Goal: Task Accomplishment & Management: Use online tool/utility

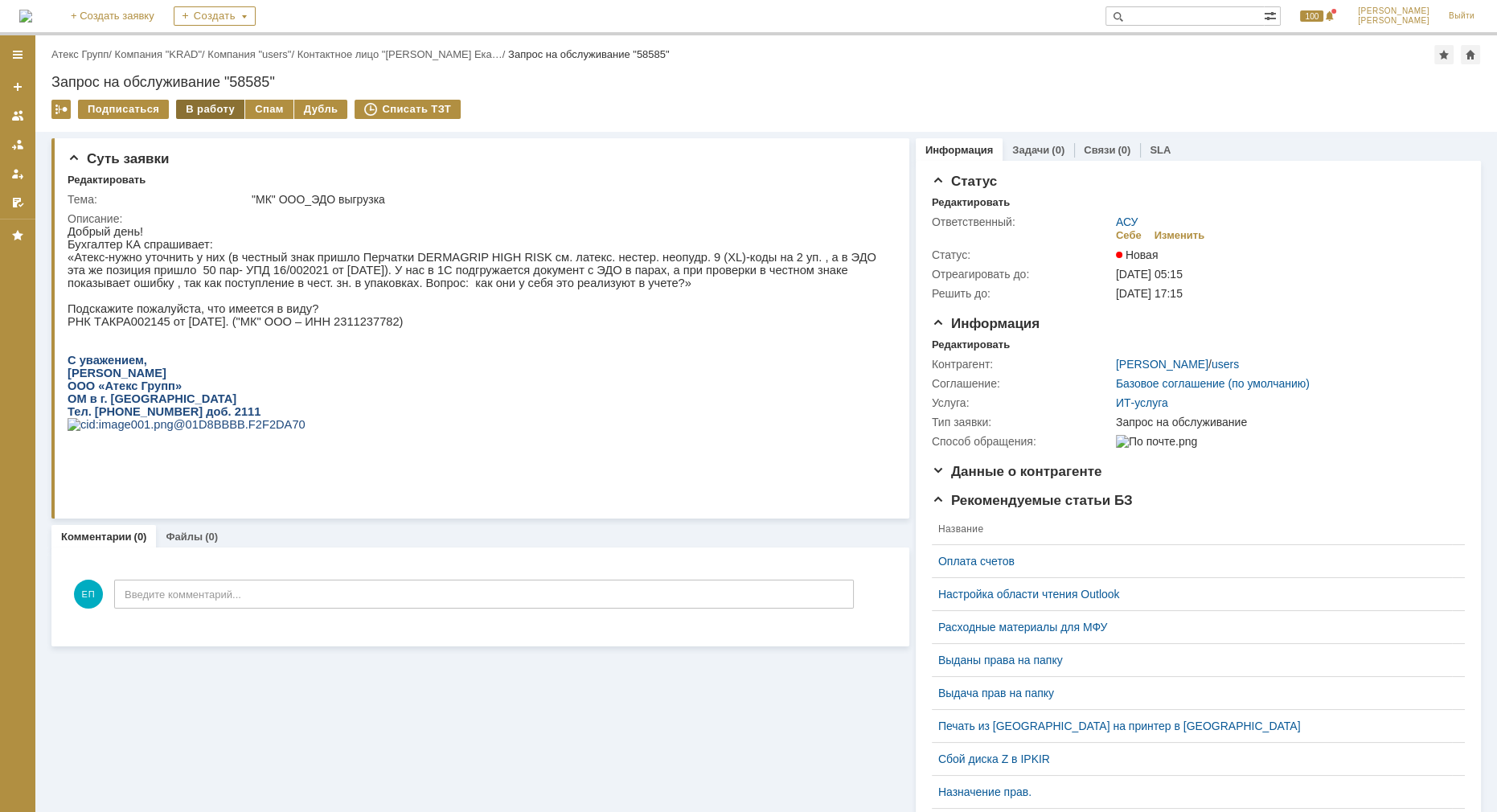
click at [196, 104] on div "В работу" at bounding box center [210, 109] width 69 height 19
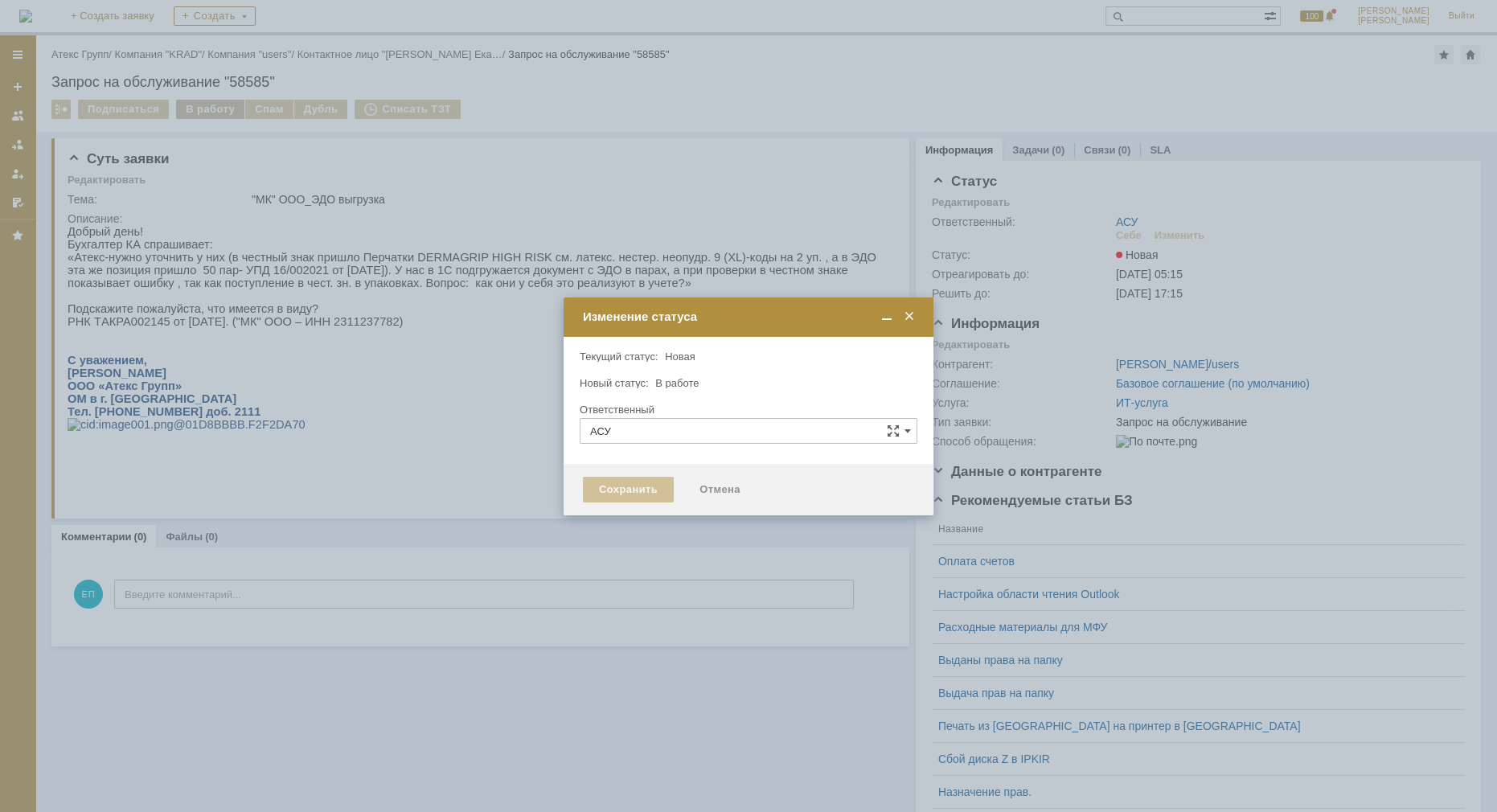
type input "[PERSON_NAME]"
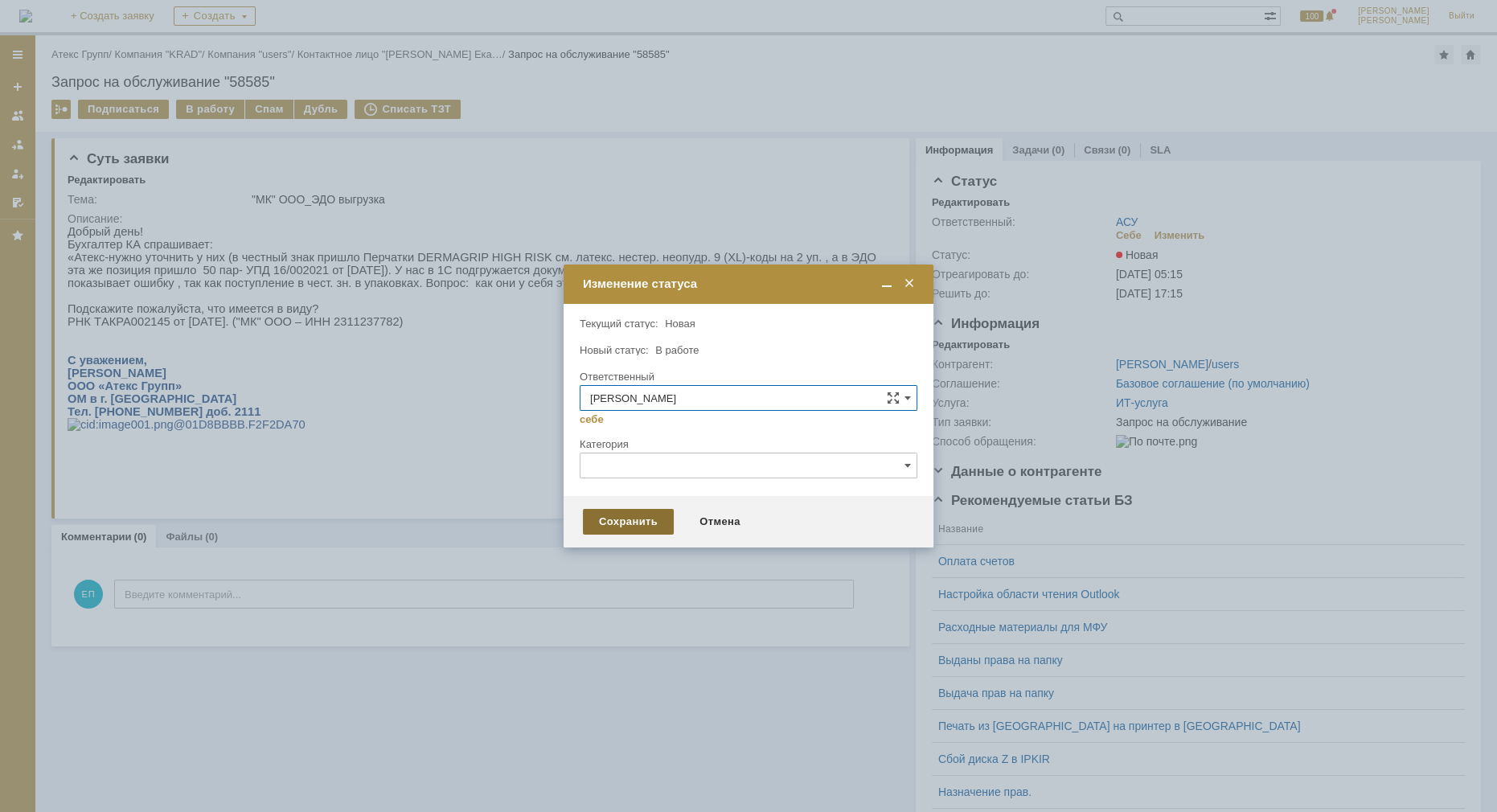
click at [595, 531] on div "Сохранить" at bounding box center [628, 521] width 91 height 26
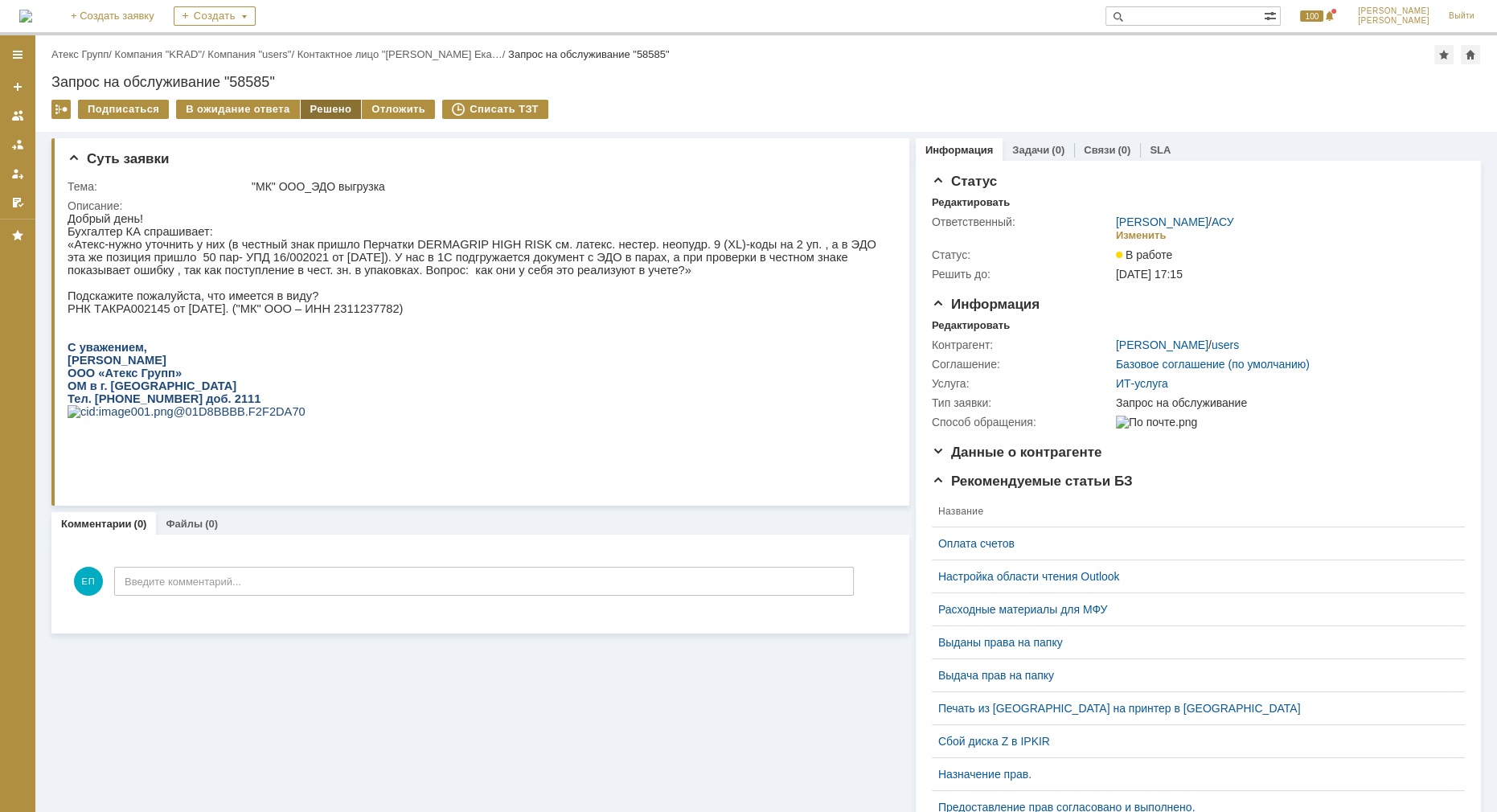
click at [341, 111] on div "Решено" at bounding box center [331, 109] width 61 height 19
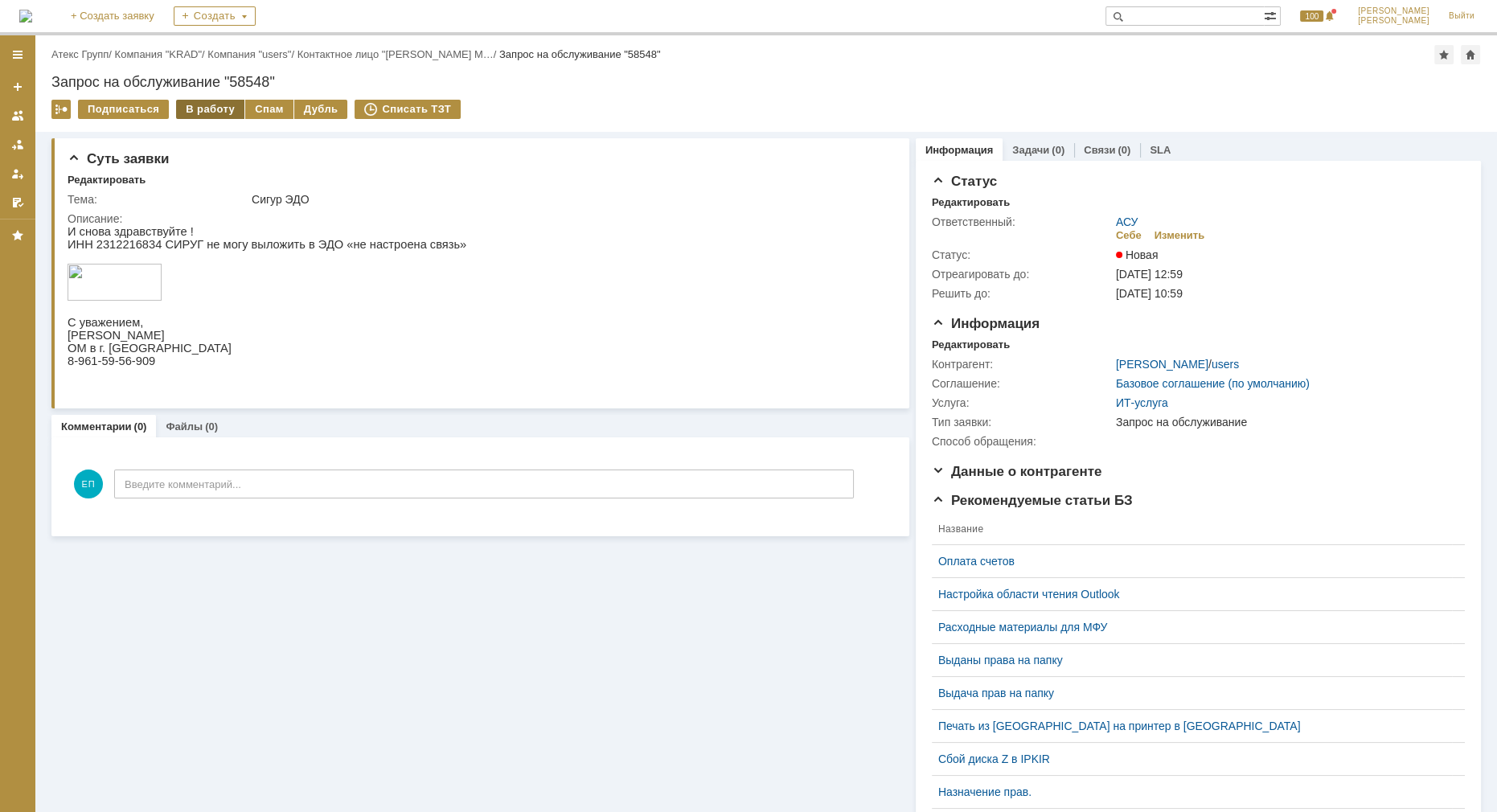
click at [212, 110] on div "В работу" at bounding box center [210, 109] width 69 height 19
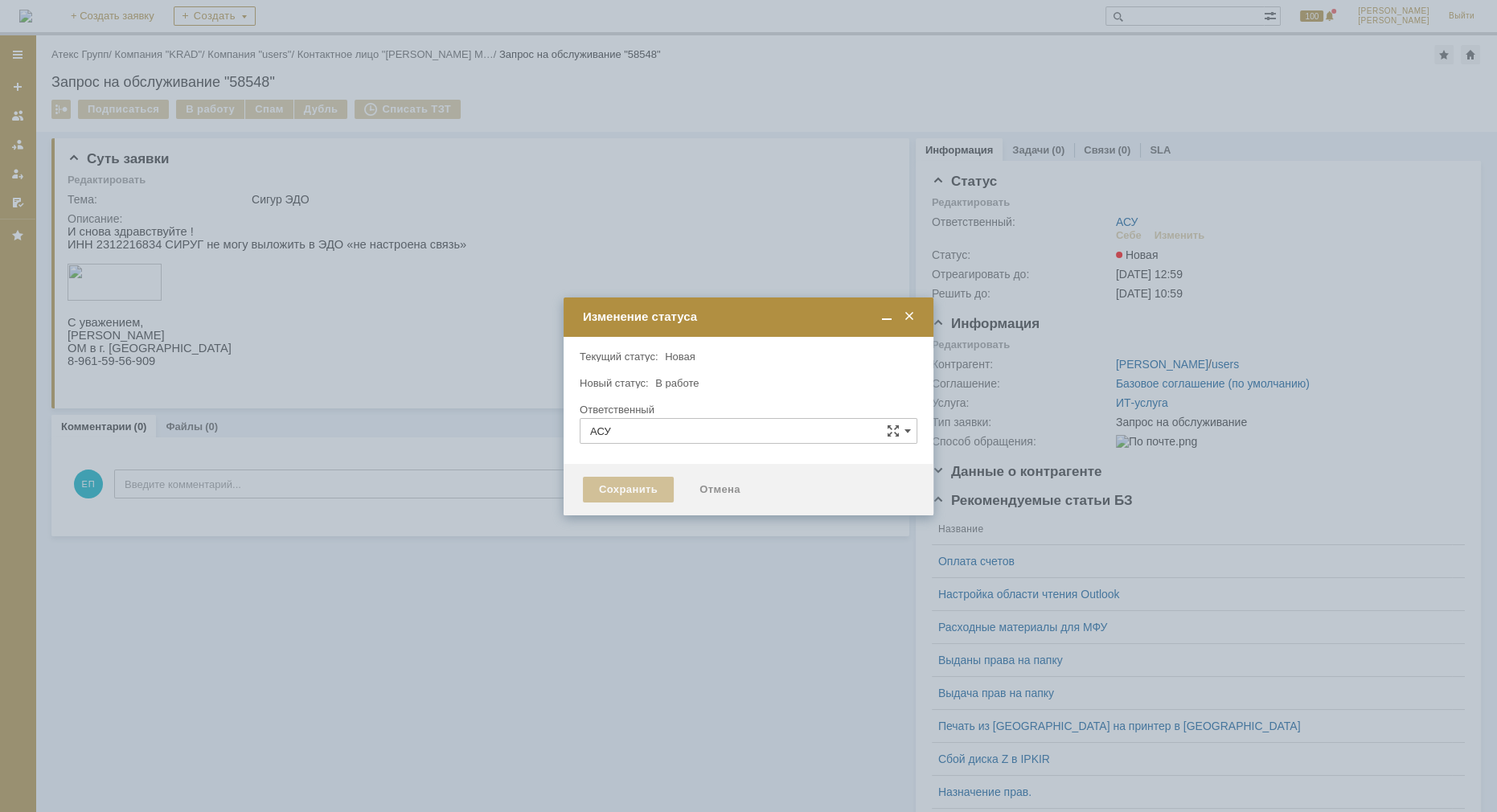
type input "[PERSON_NAME]"
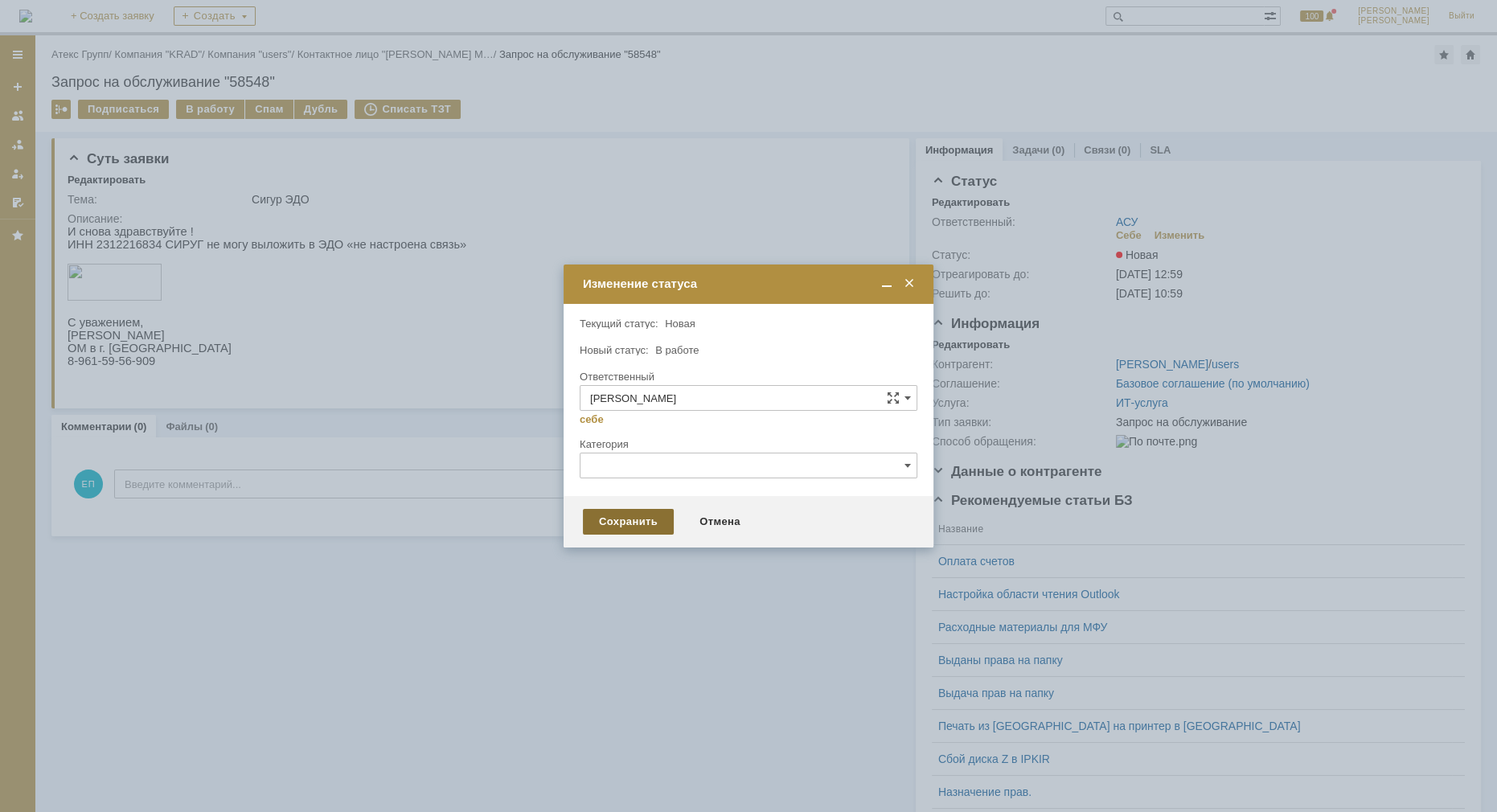
click at [595, 514] on div "Сохранить" at bounding box center [628, 521] width 91 height 26
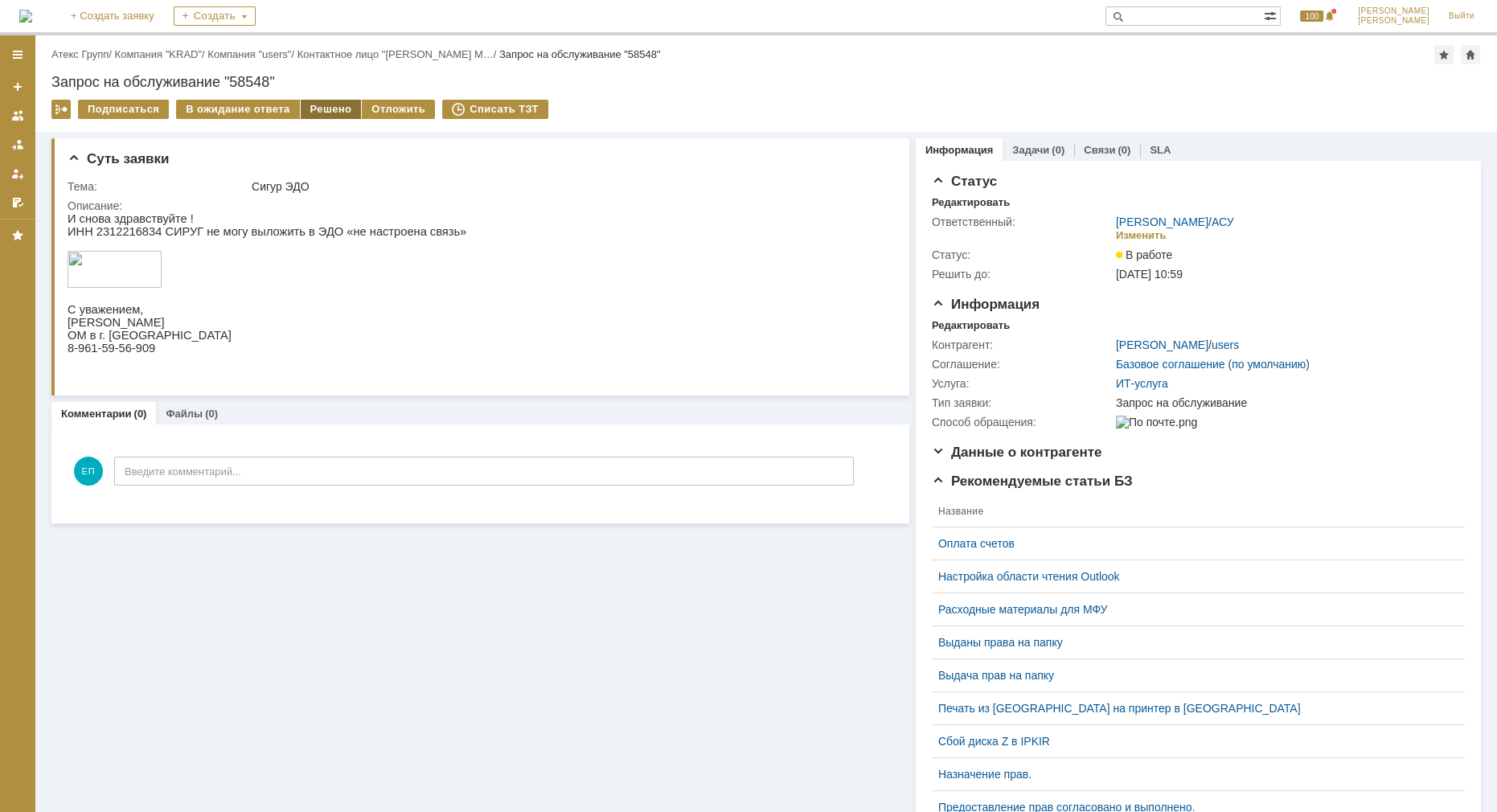
click at [306, 104] on div "Решено" at bounding box center [331, 109] width 61 height 19
